Goal: Task Accomplishment & Management: Manage account settings

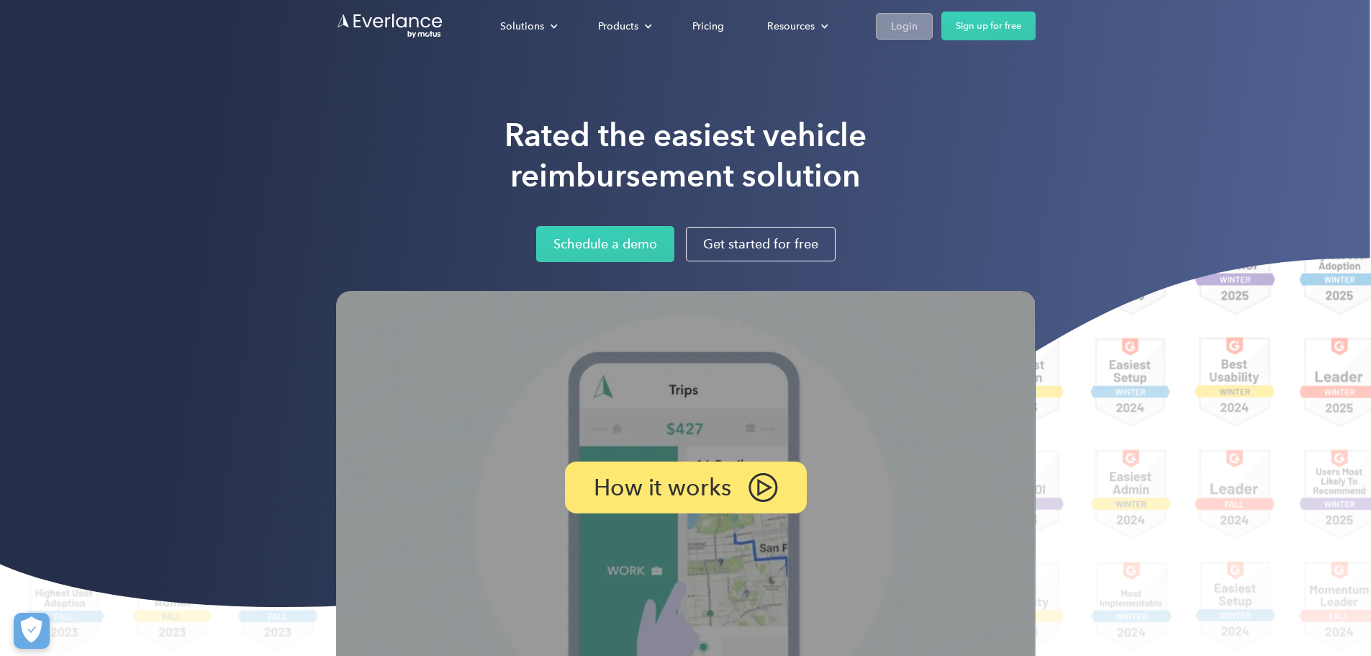
click at [918, 29] on div "Login" at bounding box center [904, 26] width 27 height 18
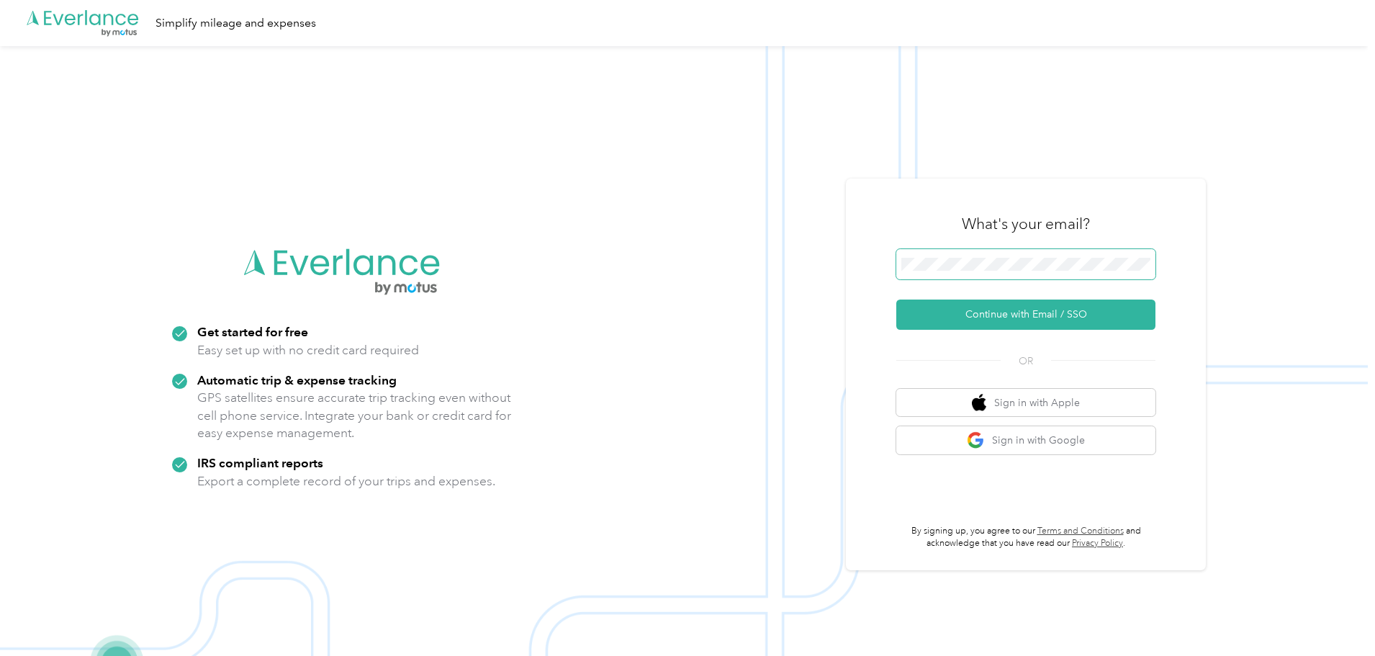
click at [950, 278] on span at bounding box center [1025, 264] width 259 height 30
click at [953, 274] on span at bounding box center [1025, 264] width 259 height 30
click at [970, 271] on span at bounding box center [1025, 264] width 259 height 30
click at [997, 310] on button "Continue with Email / SSO" at bounding box center [1025, 314] width 259 height 30
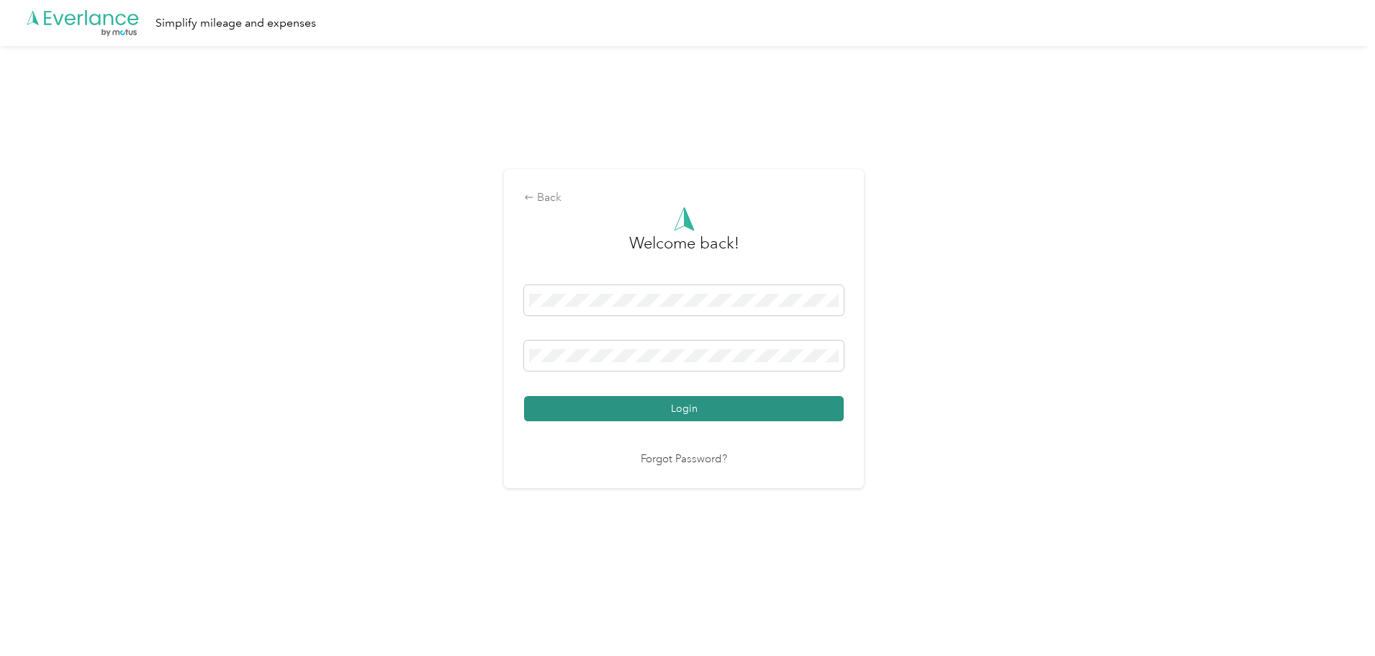
click at [730, 407] on button "Login" at bounding box center [684, 408] width 320 height 25
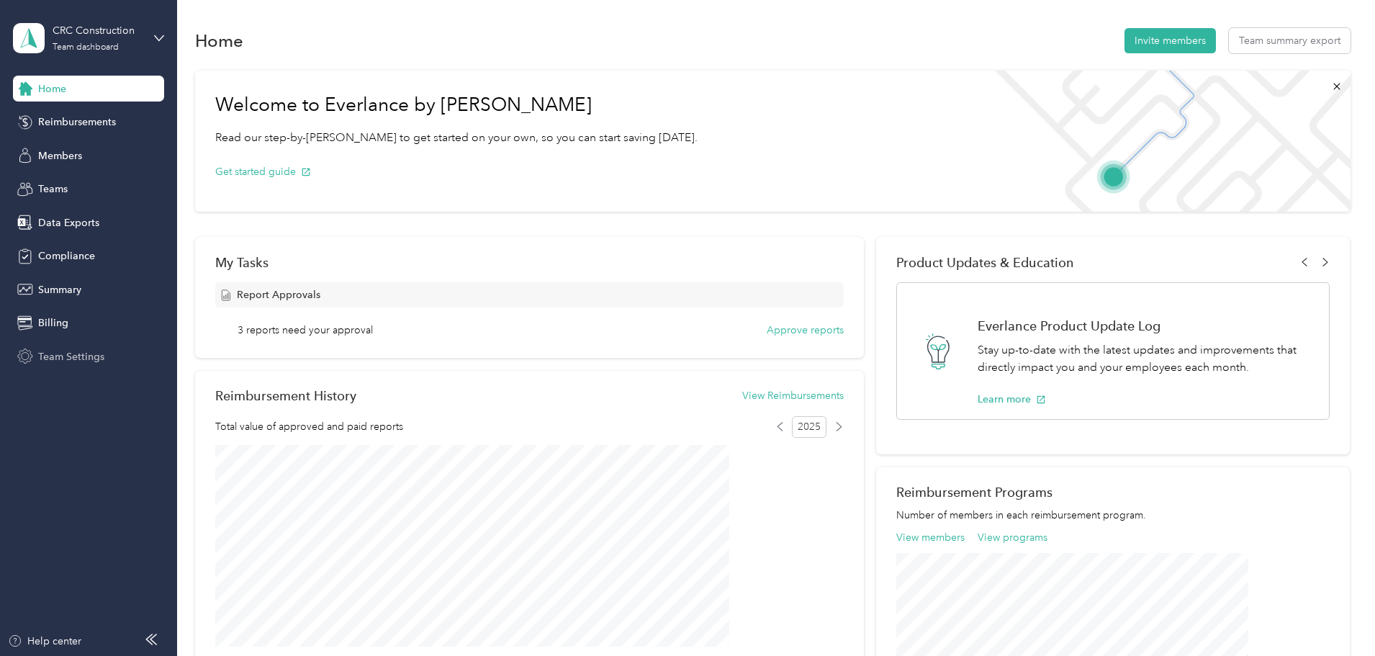
click at [74, 356] on span "Team Settings" at bounding box center [71, 356] width 66 height 15
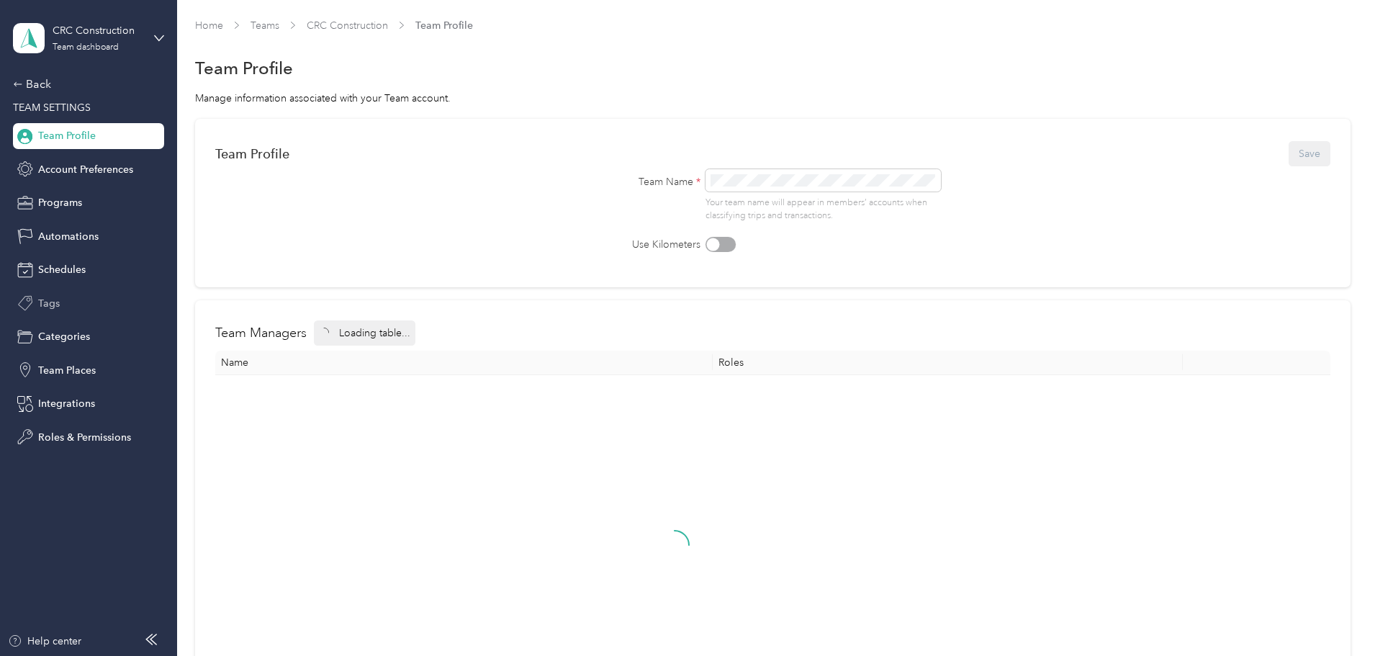
click at [68, 305] on div "Tags" at bounding box center [88, 303] width 151 height 26
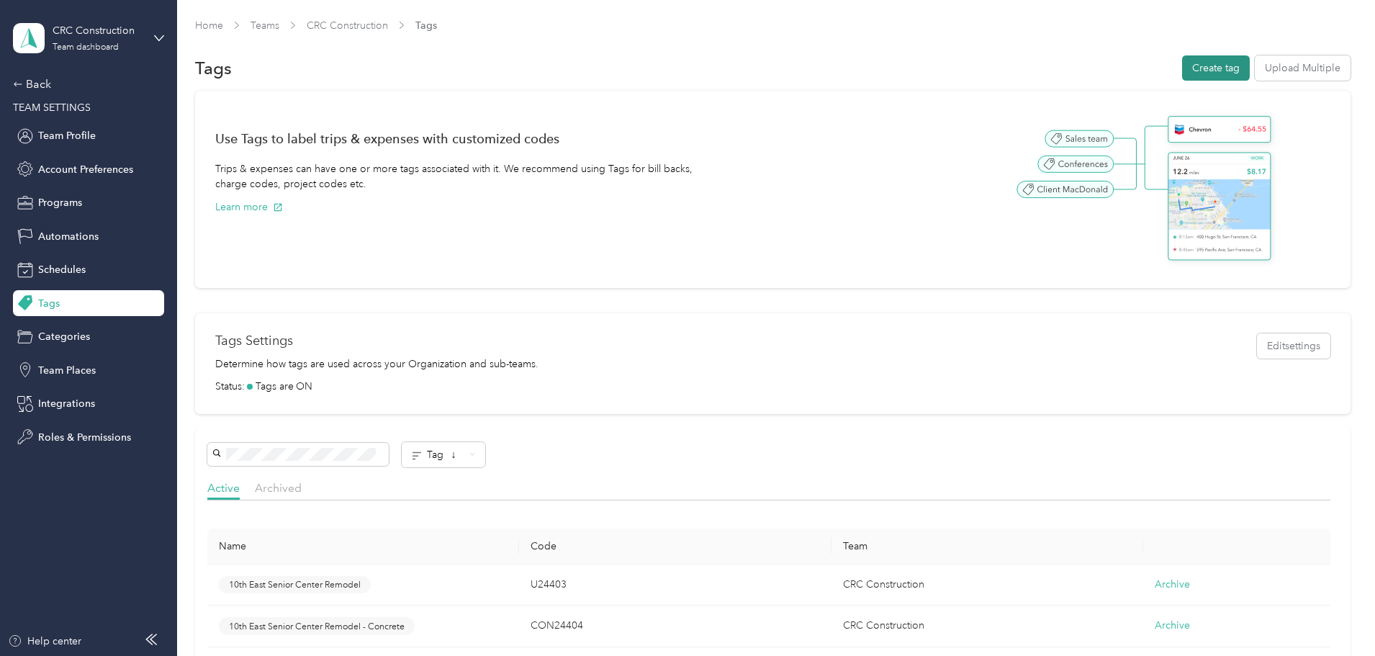
click at [1182, 69] on button "Create tag" at bounding box center [1216, 67] width 68 height 25
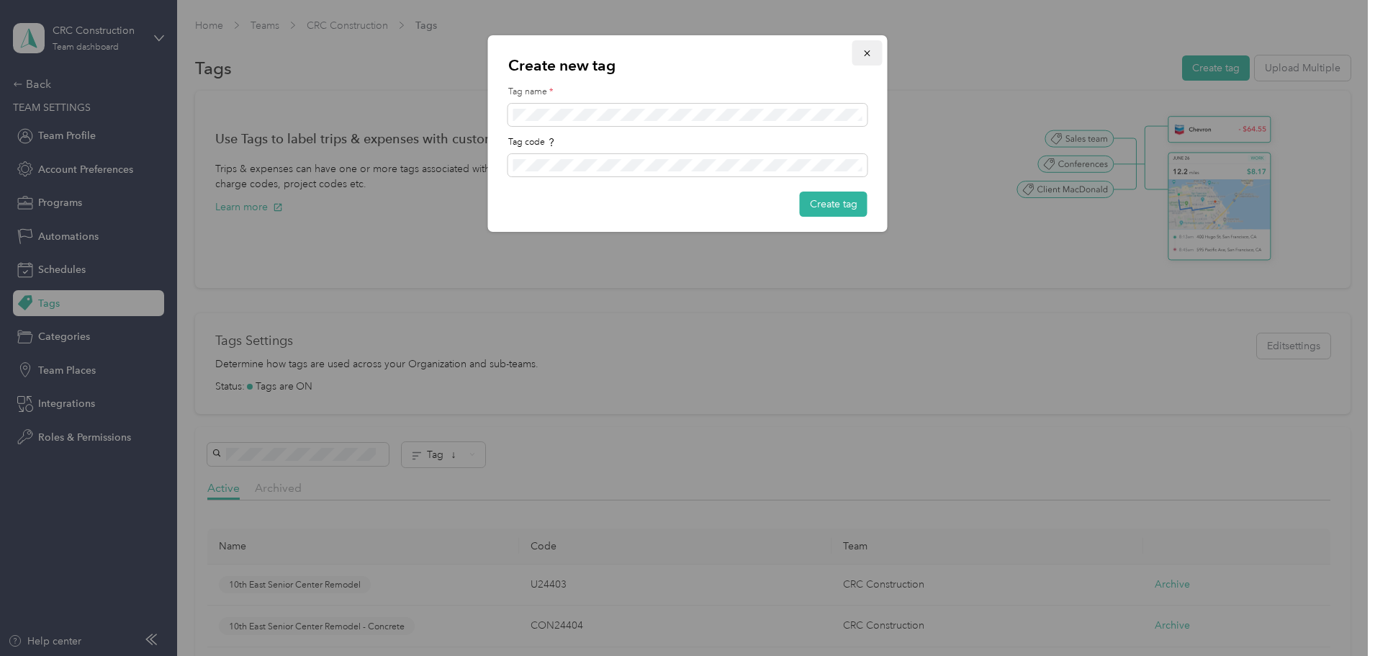
click at [865, 52] on icon "button" at bounding box center [867, 53] width 10 height 10
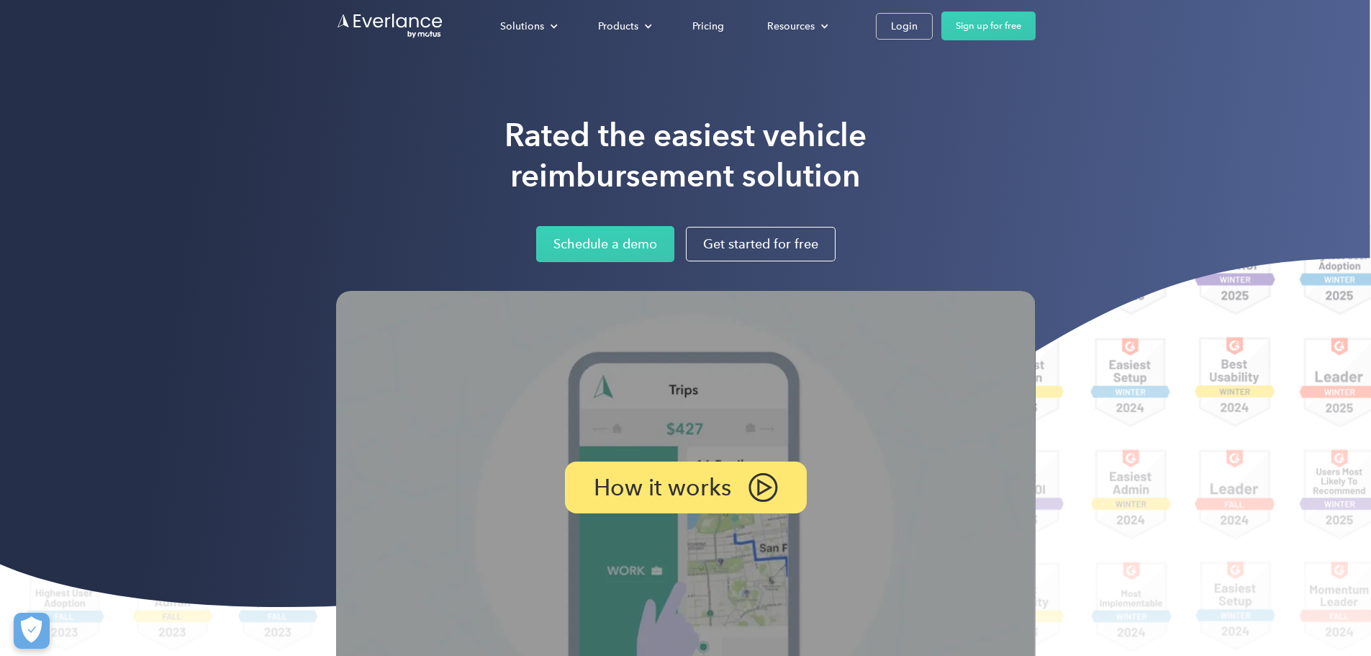
click at [1036, 42] on div "Solutions For companies Easy vehicle reimbursements For self-employed Maximize …" at bounding box center [686, 26] width 700 height 52
click at [918, 30] on div "Login" at bounding box center [904, 26] width 27 height 18
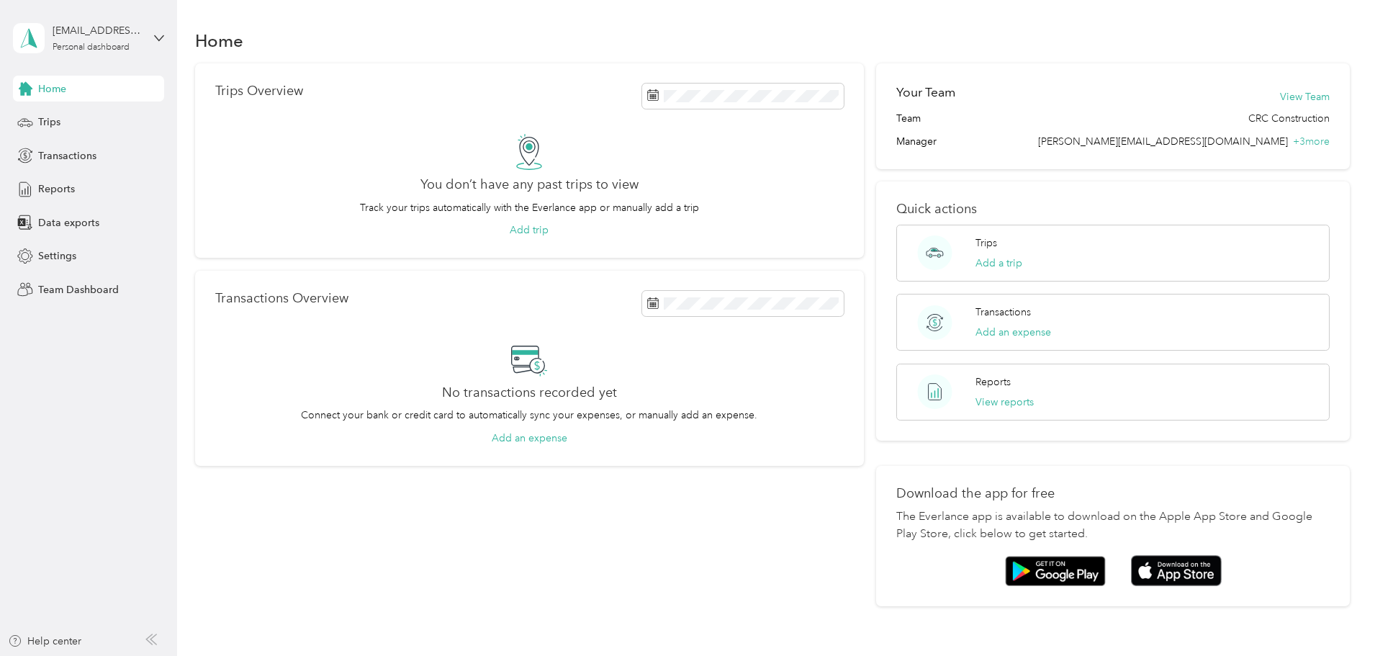
click at [146, 37] on div "office@crcconstruction.com Personal dashboard" at bounding box center [88, 38] width 151 height 50
click at [78, 125] on div "Team dashboard" at bounding box center [164, 118] width 283 height 25
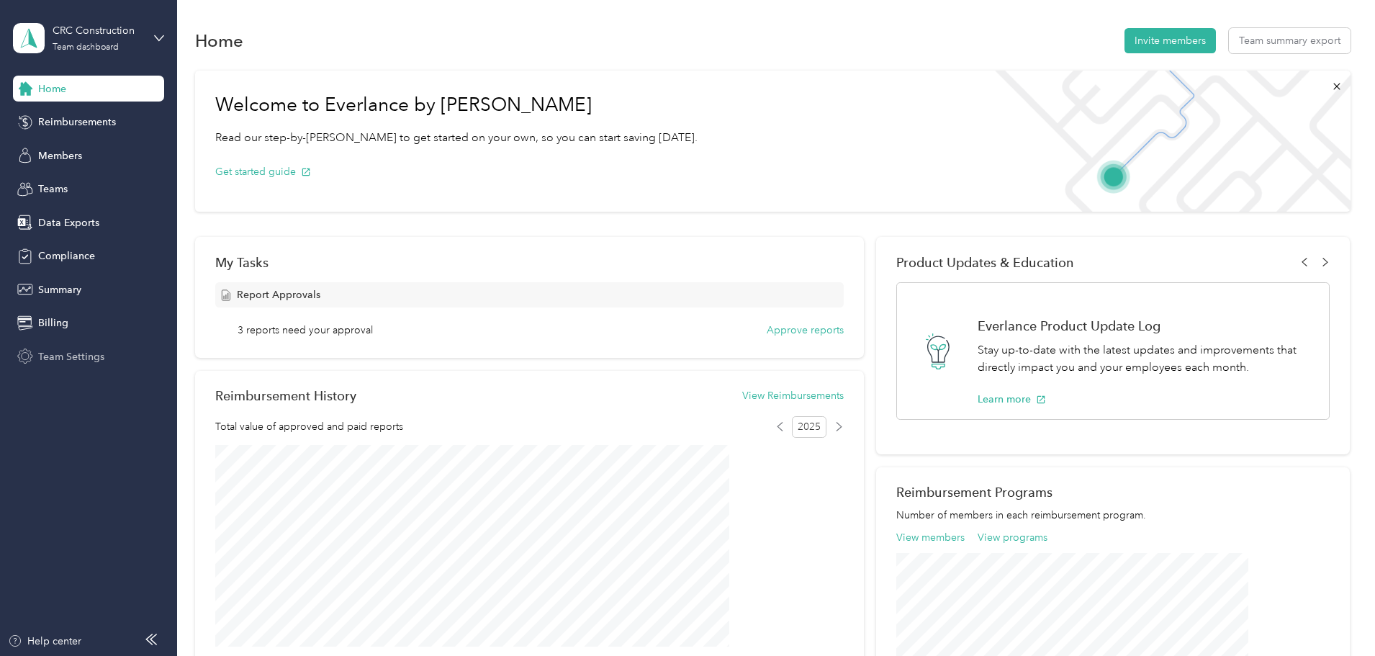
click at [64, 352] on span "Team Settings" at bounding box center [71, 356] width 66 height 15
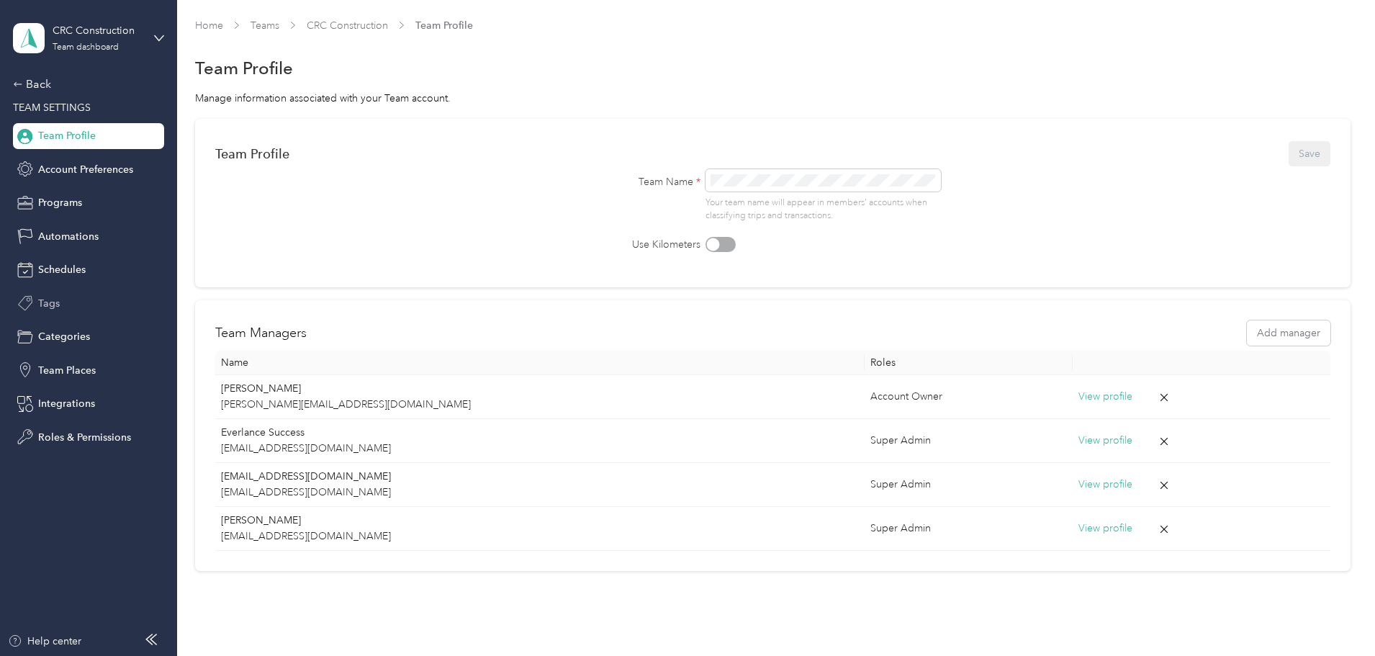
click at [58, 302] on span "Tags" at bounding box center [49, 303] width 22 height 15
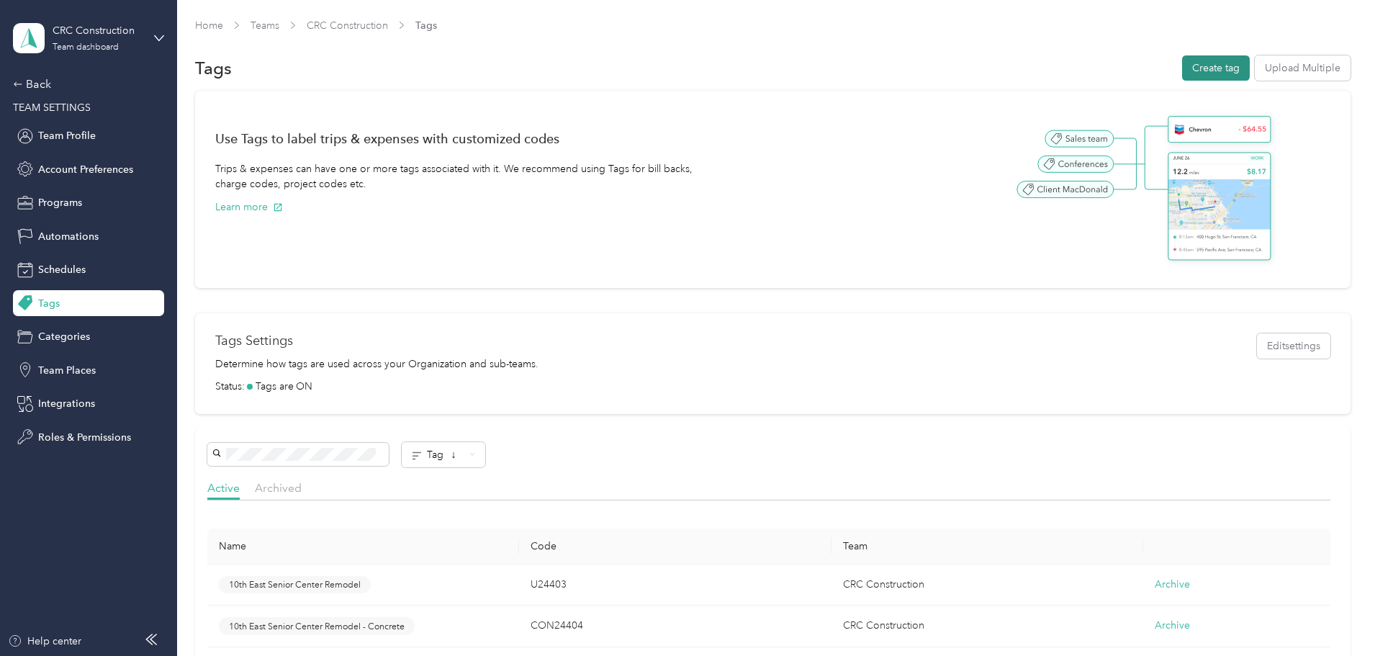
click at [1182, 71] on button "Create tag" at bounding box center [1216, 67] width 68 height 25
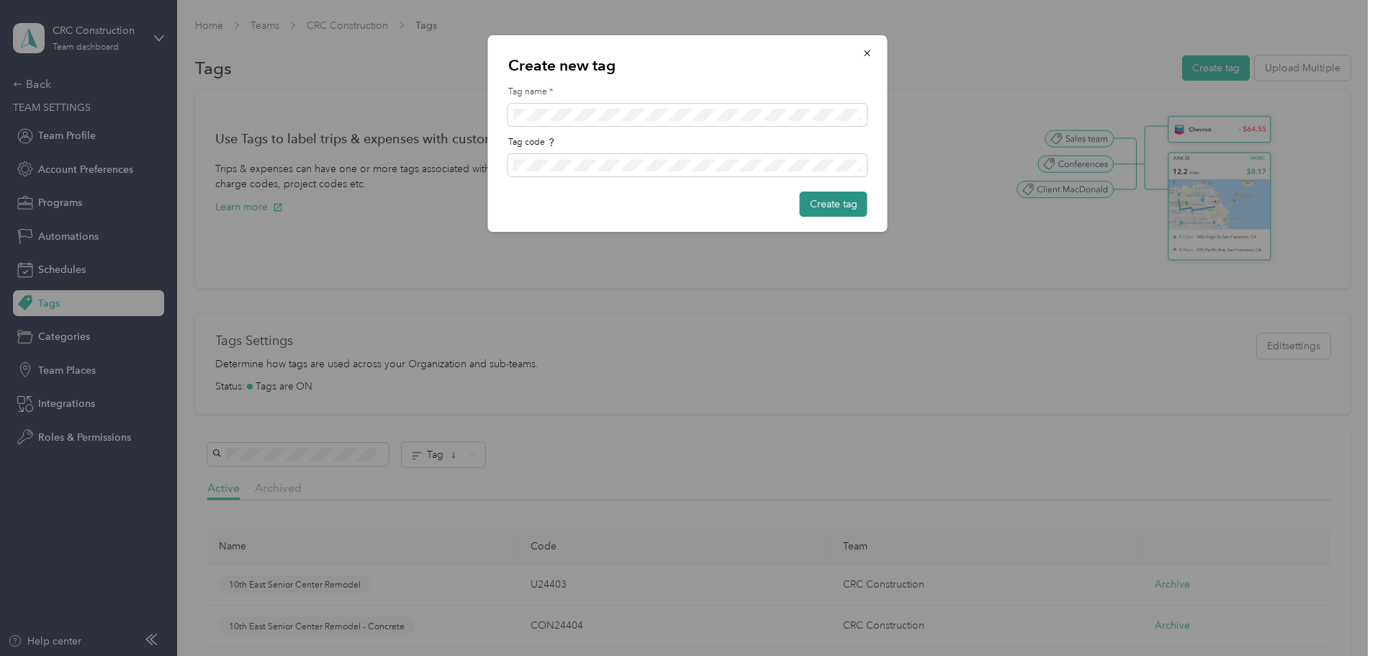
click at [842, 201] on button "Create tag" at bounding box center [834, 203] width 68 height 25
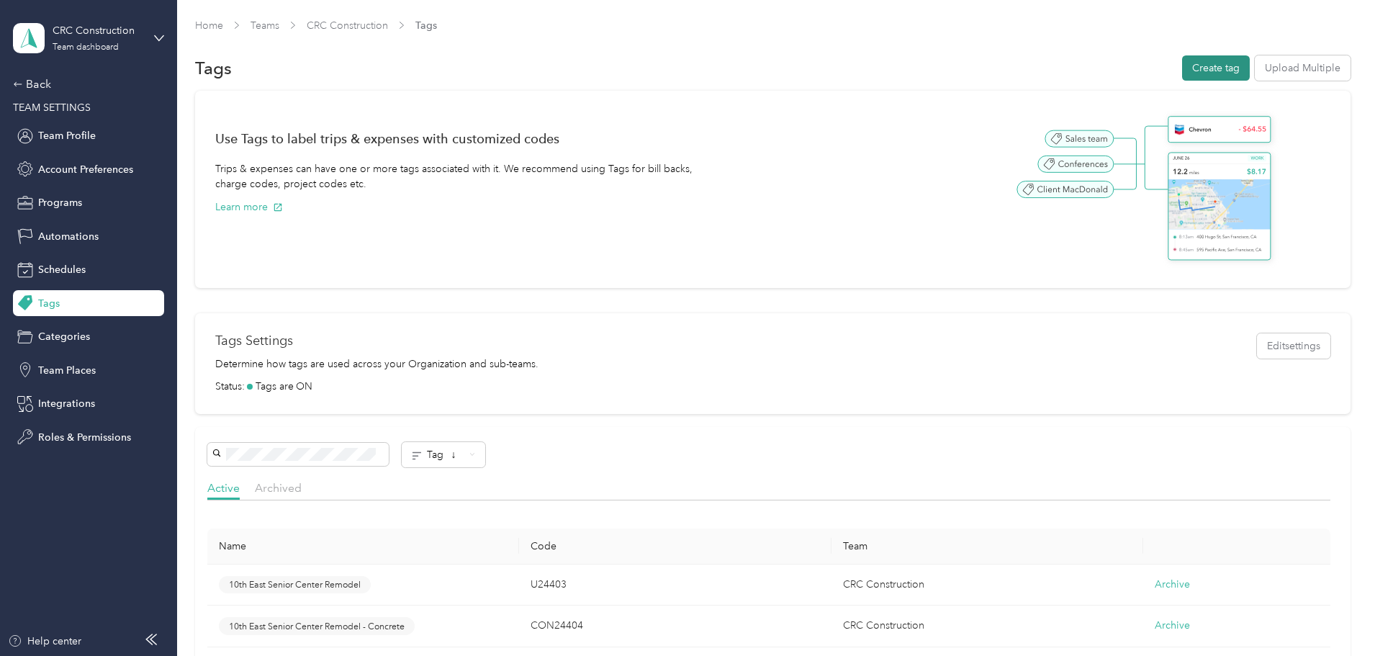
click at [1182, 62] on button "Create tag" at bounding box center [1216, 67] width 68 height 25
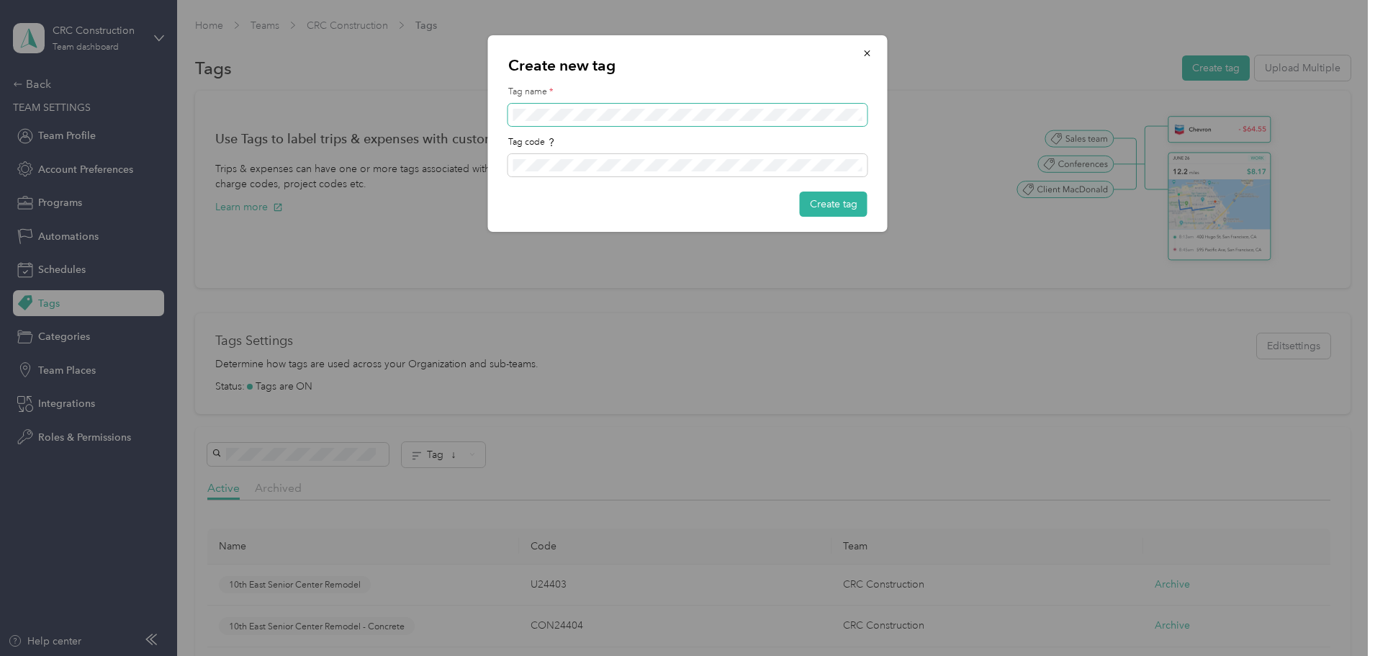
click at [513, 109] on span at bounding box center [687, 115] width 359 height 23
drag, startPoint x: 585, startPoint y: 104, endPoint x: 494, endPoint y: 113, distance: 91.9
click at [494, 113] on div "Create new tag Tag name * Tag code Create tag" at bounding box center [688, 133] width 400 height 197
click at [551, 107] on span at bounding box center [687, 115] width 359 height 23
click at [824, 203] on button "Create tag" at bounding box center [834, 203] width 68 height 25
